Goal: Check status: Check status

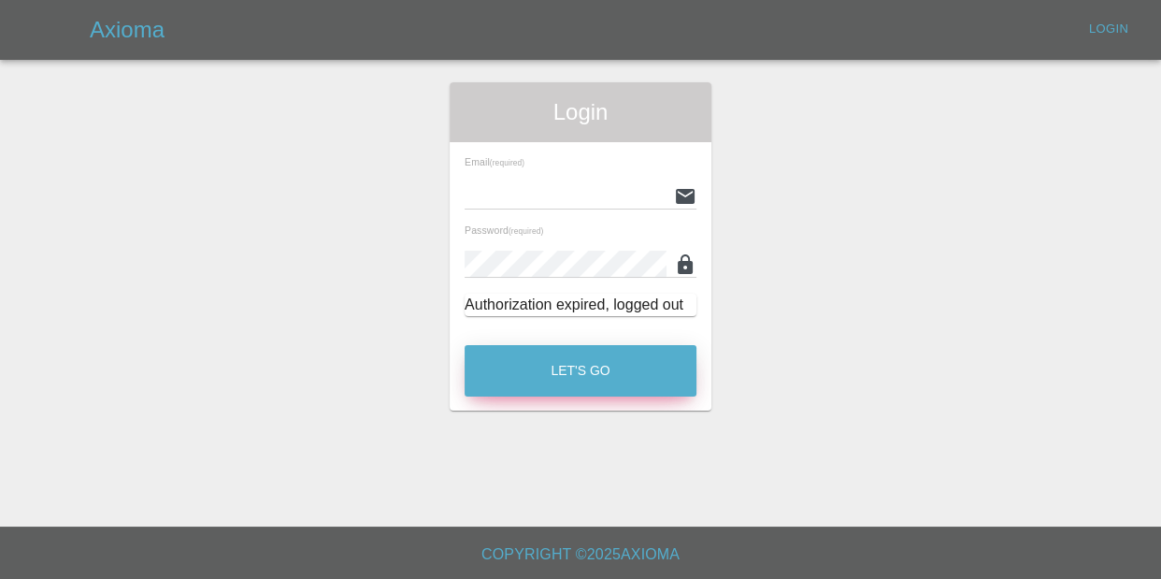
type input "[EMAIL_ADDRESS][DOMAIN_NAME]"
click at [696, 370] on button "Let's Go" at bounding box center [581, 370] width 232 height 51
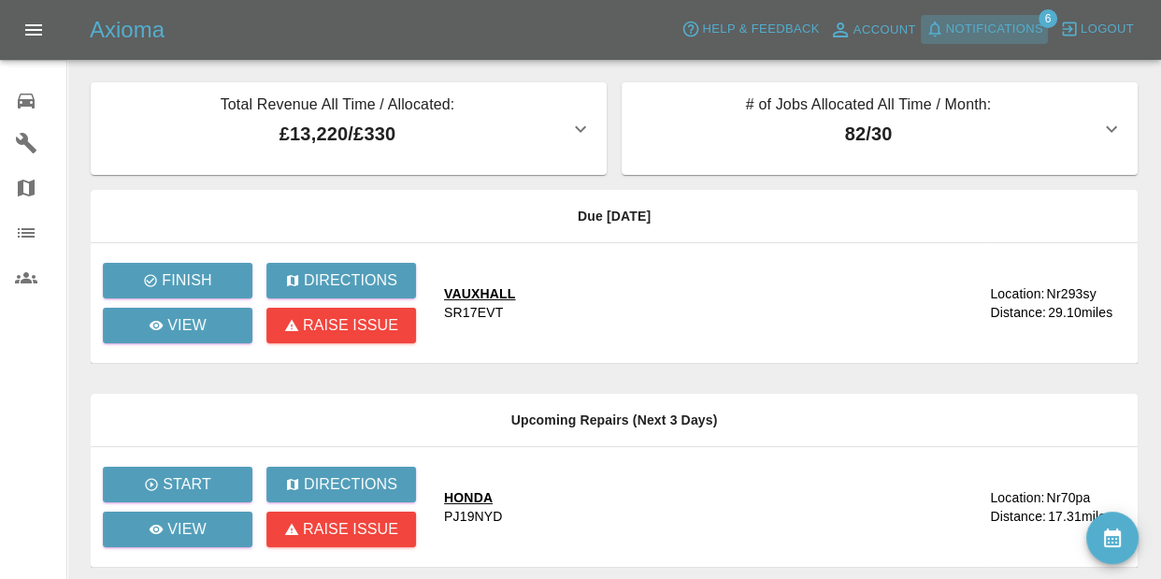
click at [1030, 19] on span "Notifications" at bounding box center [994, 30] width 97 height 22
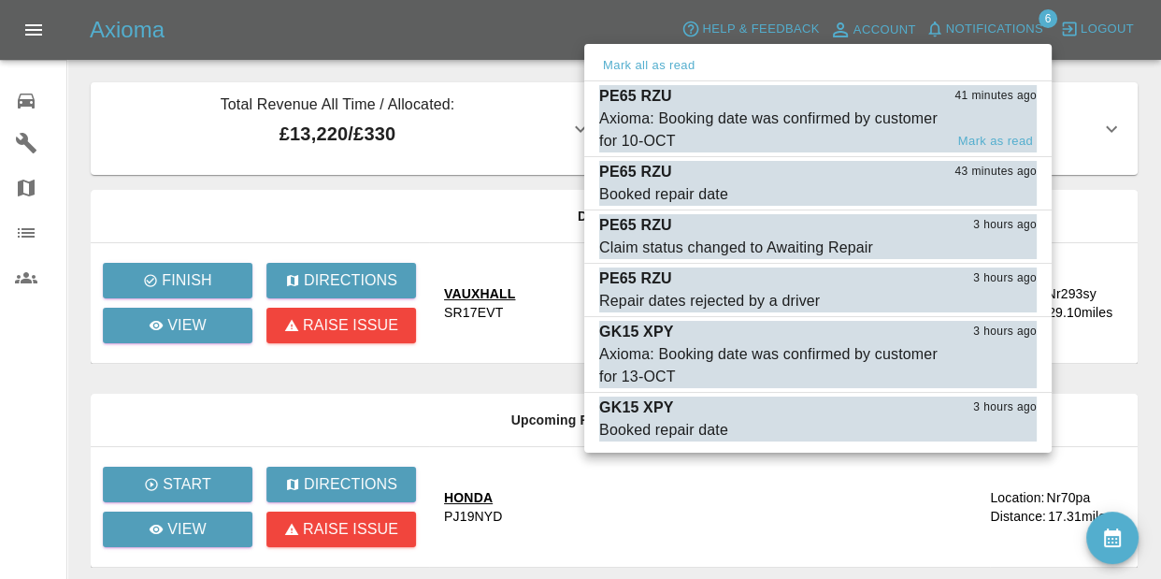
click at [743, 118] on div "Axioma: Booking date was confirmed by customer for 10-OCT" at bounding box center [771, 130] width 344 height 45
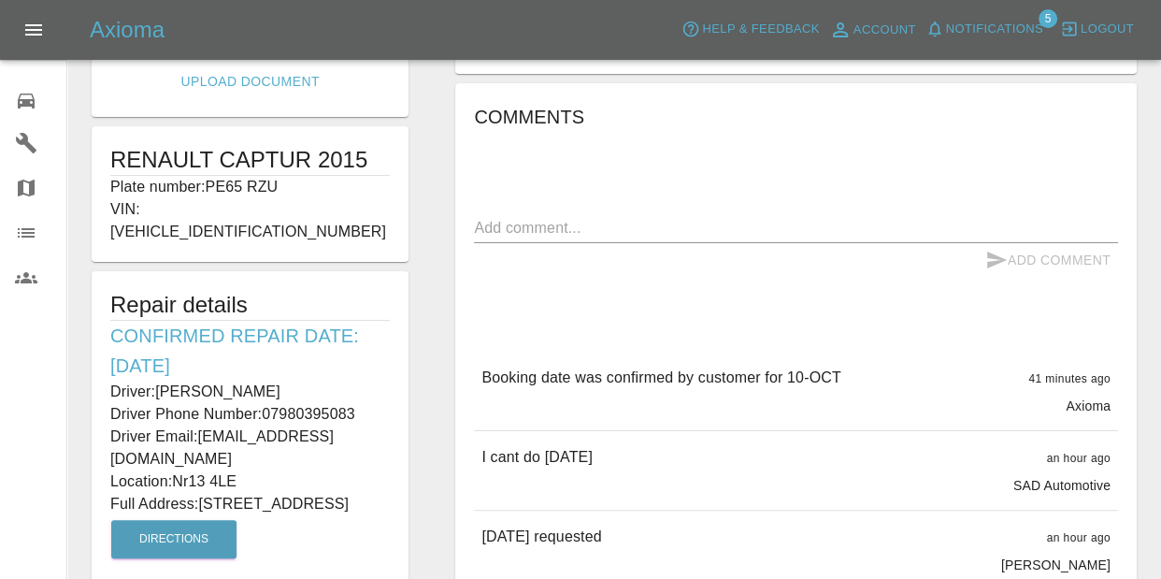
scroll to position [316, 0]
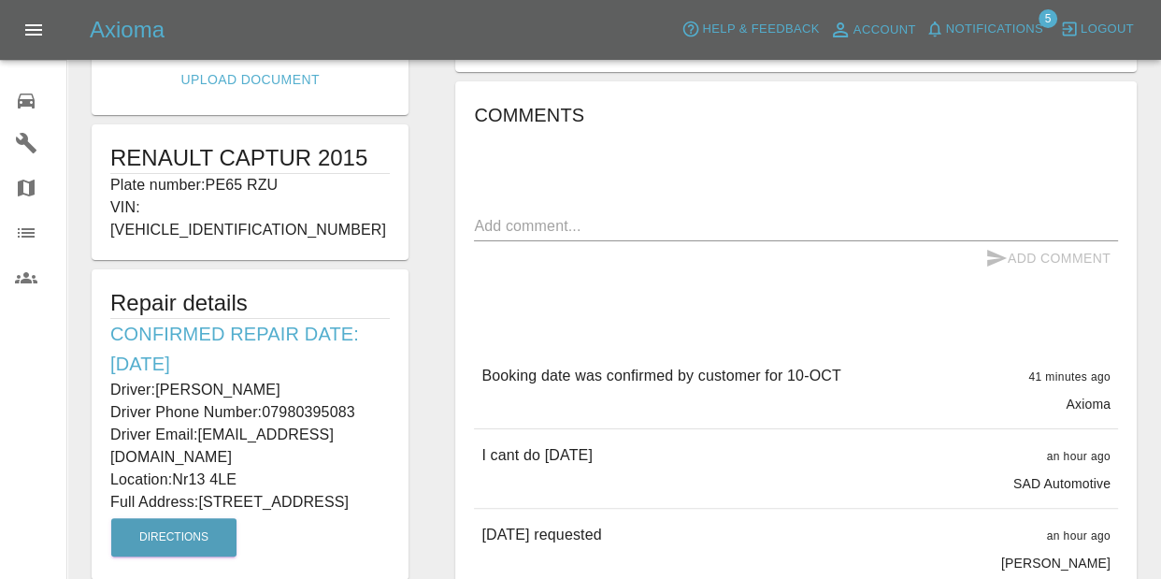
drag, startPoint x: 362, startPoint y: 302, endPoint x: 765, endPoint y: 308, distance: 403.0
click at [765, 308] on div "Edit Images Edit Videos Upload Document RENAULT CAPTUR 2015 Plate number: PE65 …" at bounding box center [614, 297] width 1092 height 1062
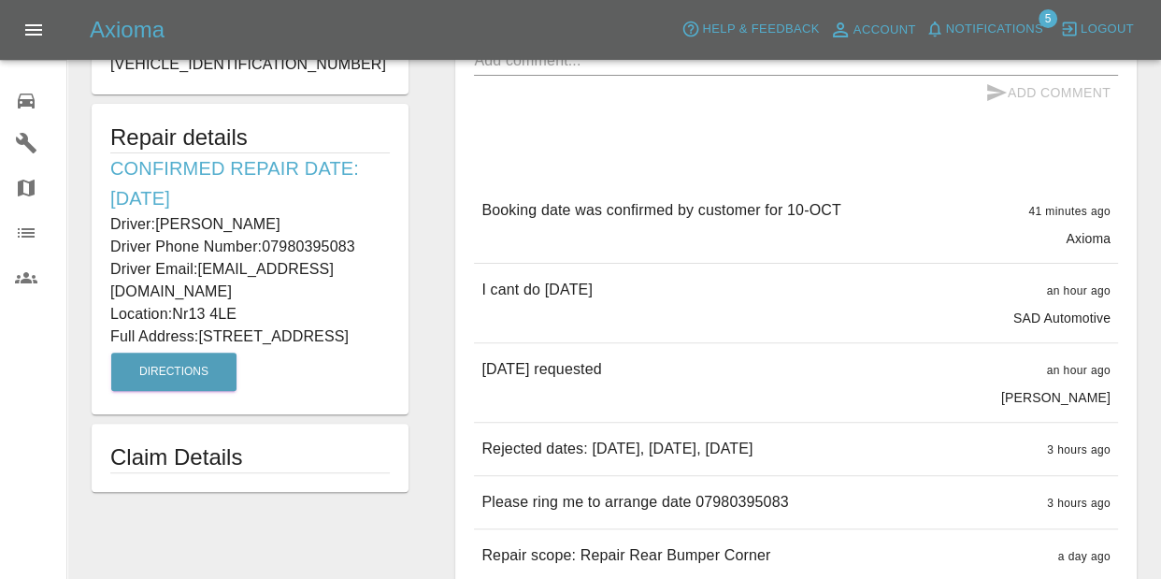
scroll to position [495, 0]
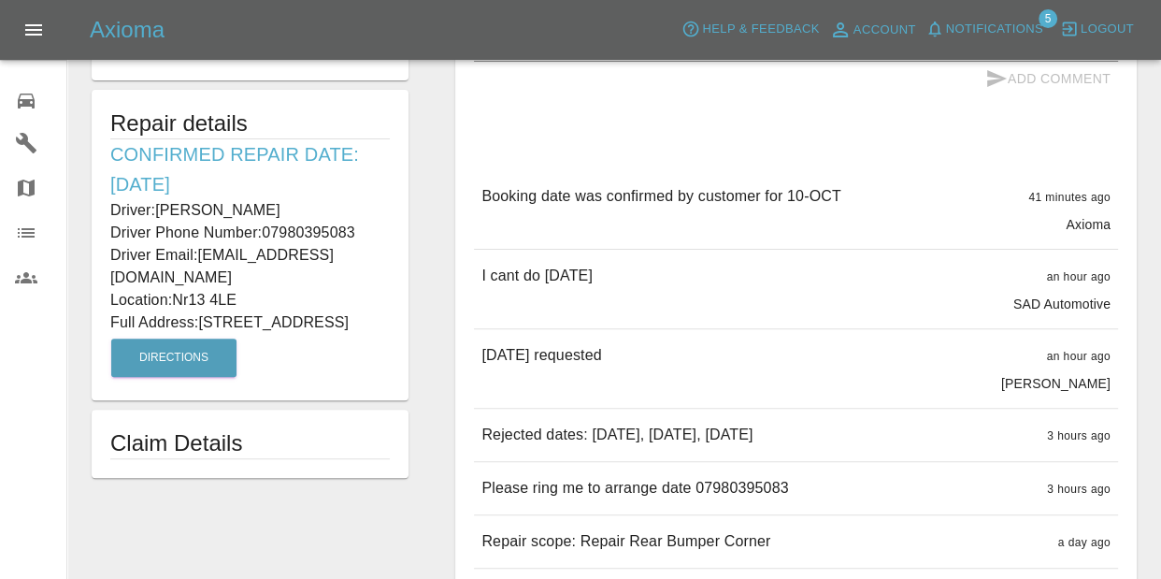
click at [929, 22] on button "Notifications" at bounding box center [984, 29] width 127 height 29
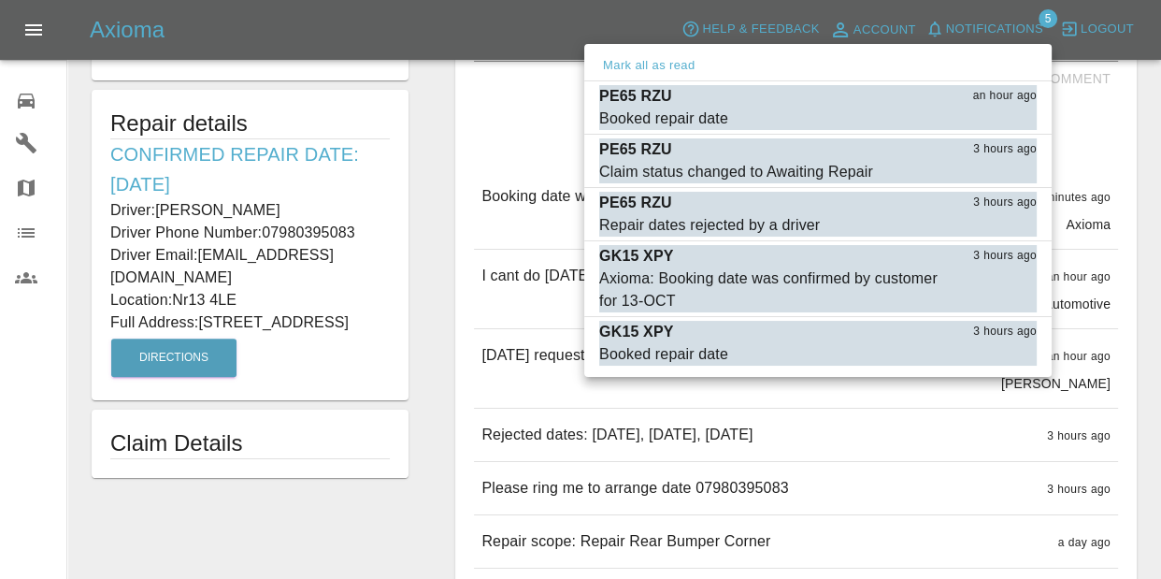
click at [347, 270] on div at bounding box center [580, 289] width 1161 height 579
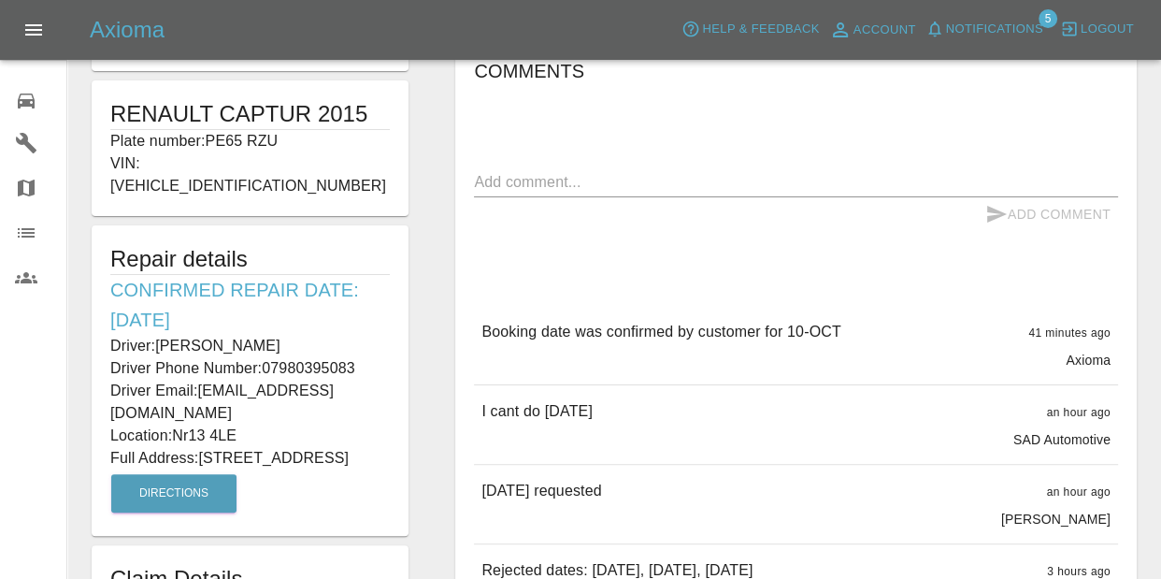
scroll to position [357, 0]
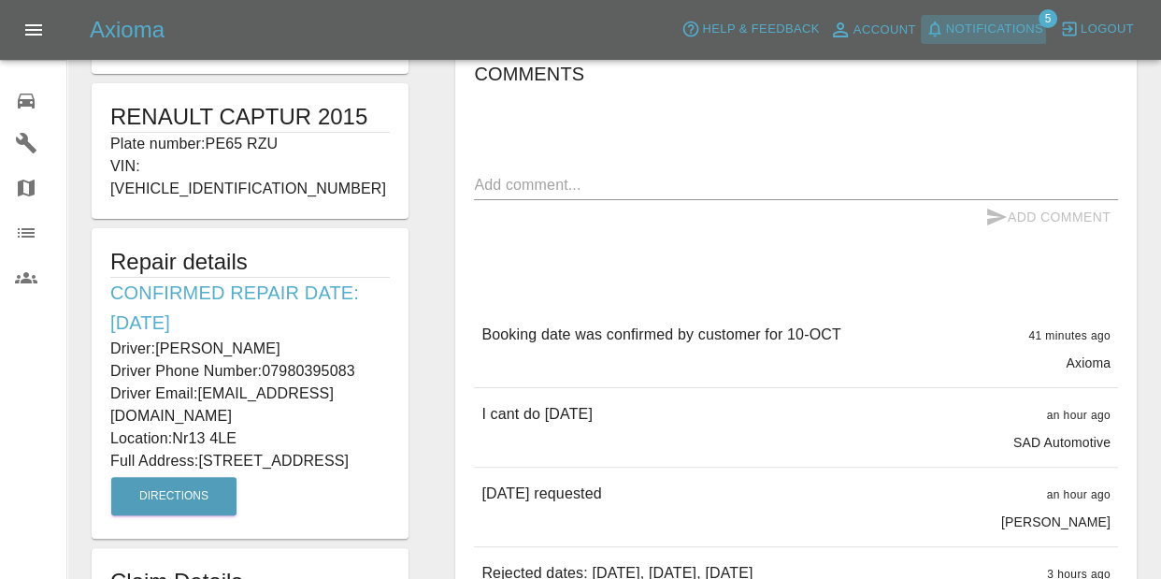
click at [944, 36] on icon "button" at bounding box center [935, 29] width 19 height 19
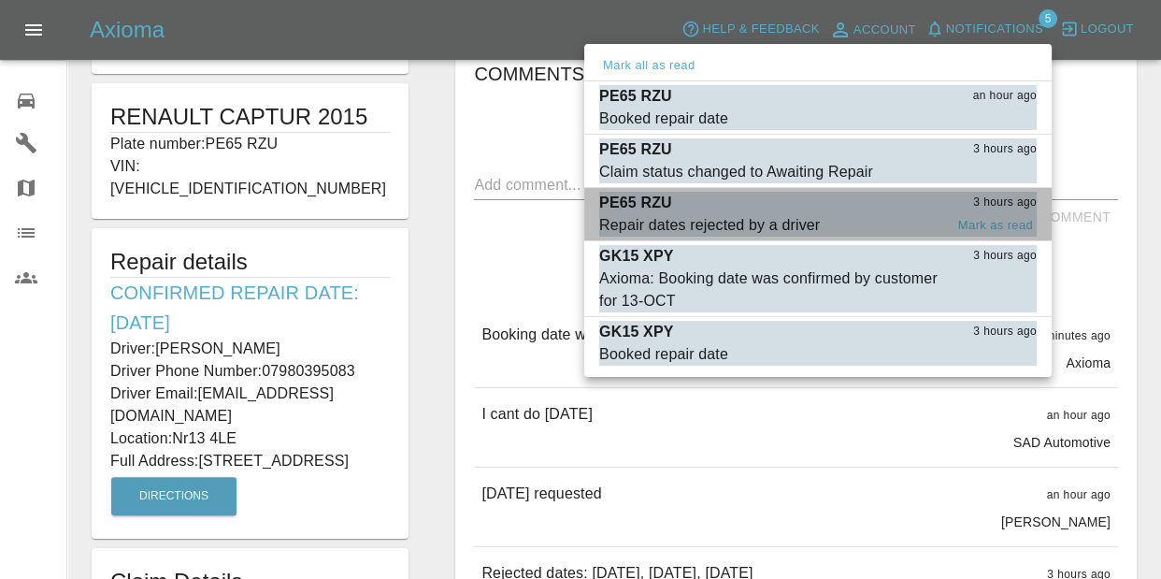
click at [782, 222] on div "Repair dates rejected by a driver" at bounding box center [709, 225] width 221 height 22
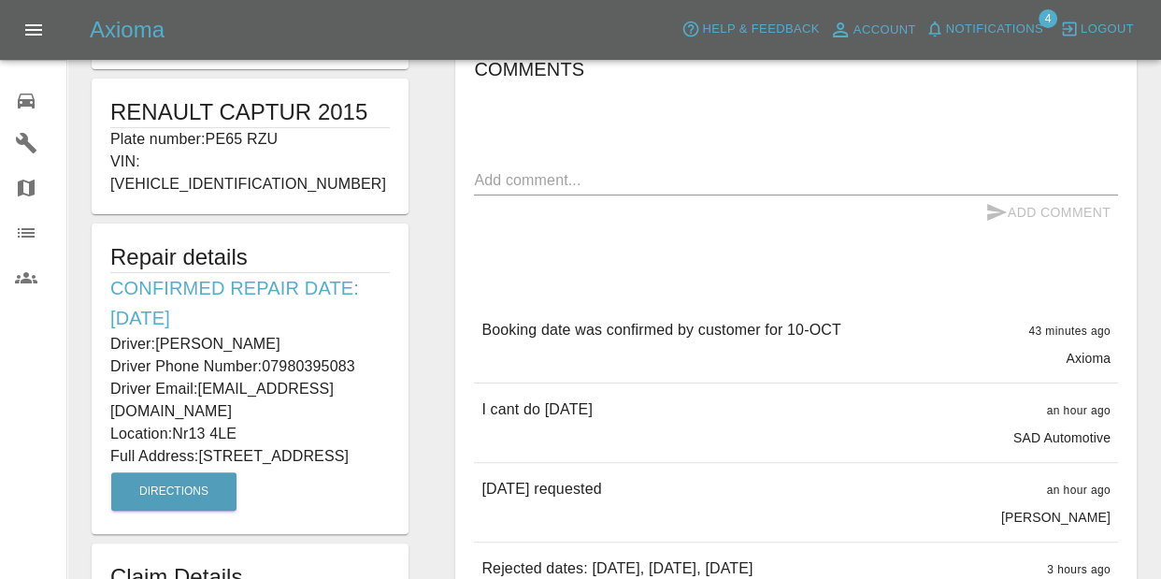
scroll to position [319, 0]
